Goal: Transaction & Acquisition: Purchase product/service

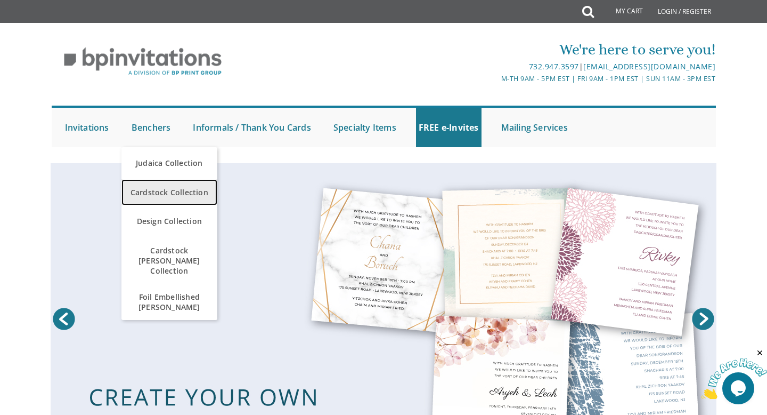
click at [167, 188] on span "Cardstock Collection" at bounding box center [169, 192] width 91 height 21
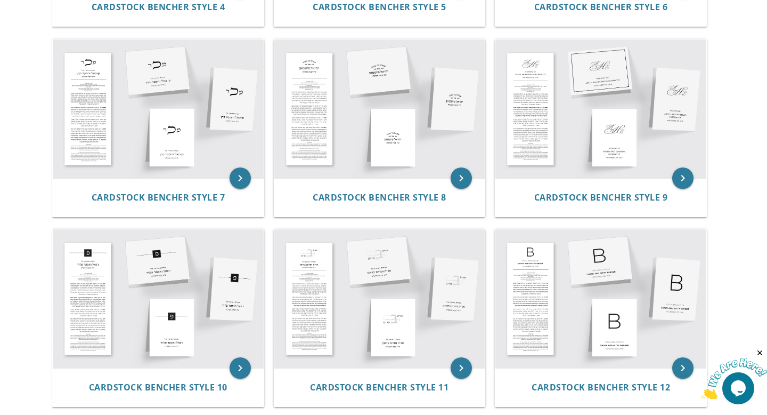
scroll to position [615, 0]
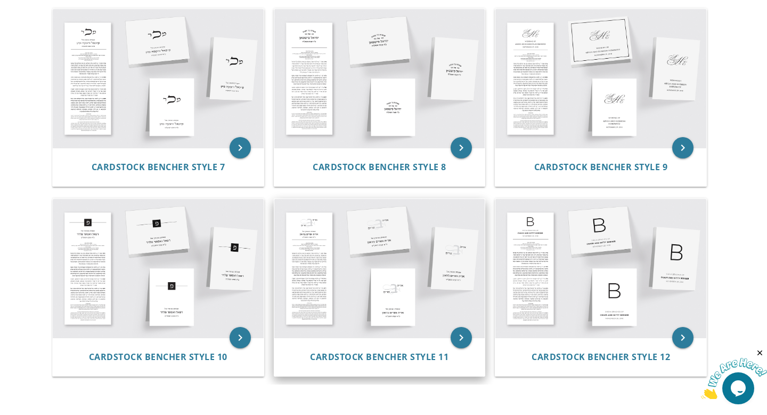
click at [394, 257] on img at bounding box center [379, 268] width 211 height 139
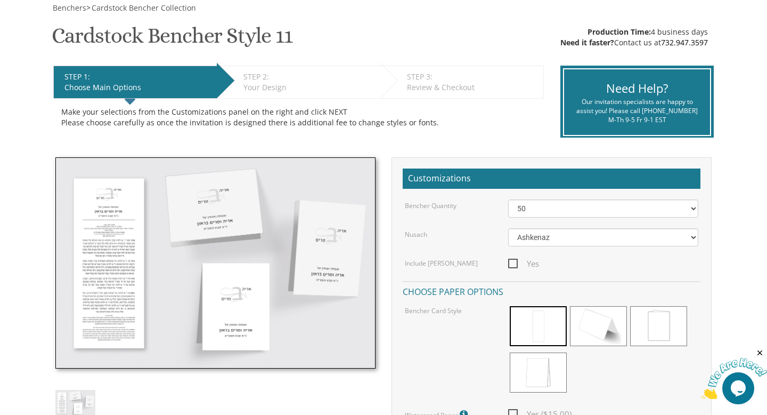
scroll to position [165, 0]
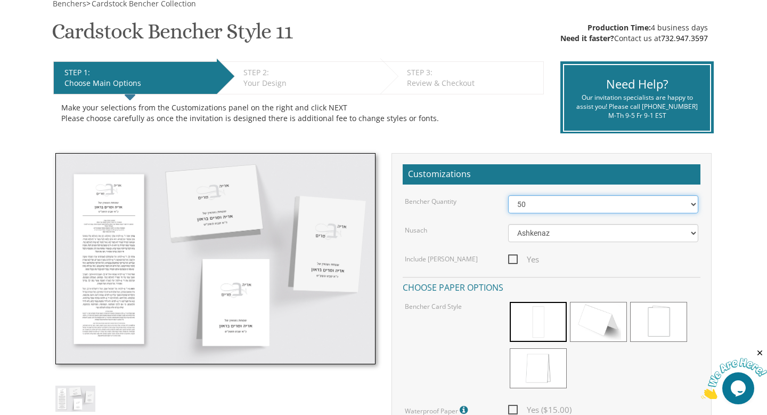
click at [685, 200] on select "50 60 70 80 90 100 125 150 175 200 225 250 275 300 325 350 375 400 425 450 475 …" at bounding box center [603, 204] width 191 height 18
select select "100"
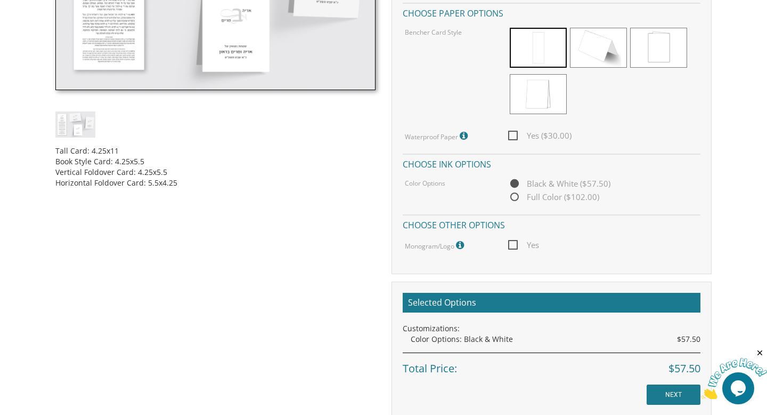
scroll to position [434, 0]
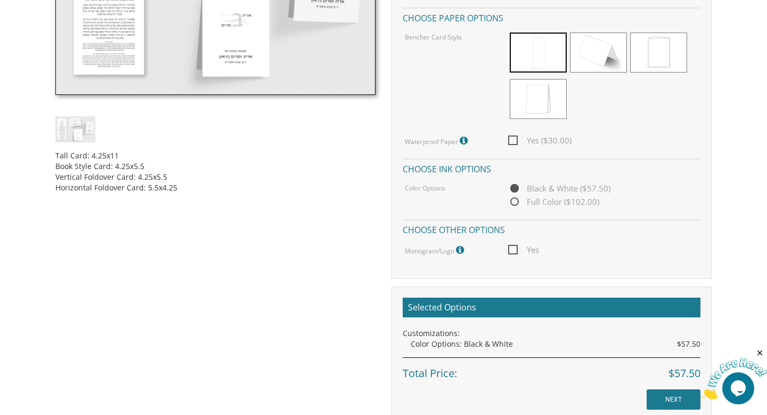
click at [515, 249] on span "Yes" at bounding box center [523, 249] width 31 height 13
click at [515, 249] on input "Yes" at bounding box center [511, 248] width 7 height 7
checkbox input "true"
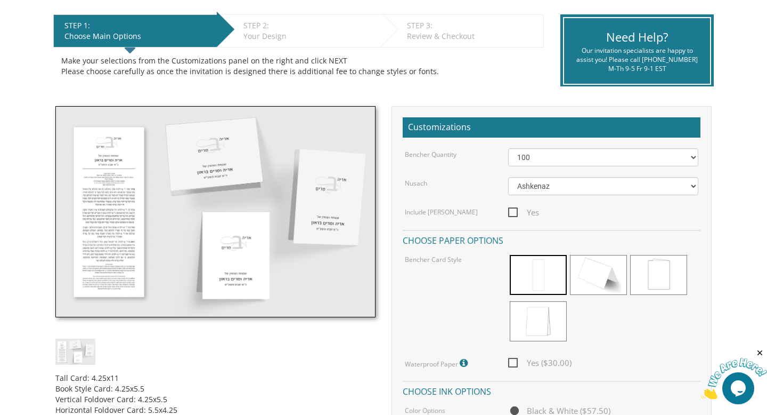
scroll to position [0, 0]
